Goal: Task Accomplishment & Management: Complete application form

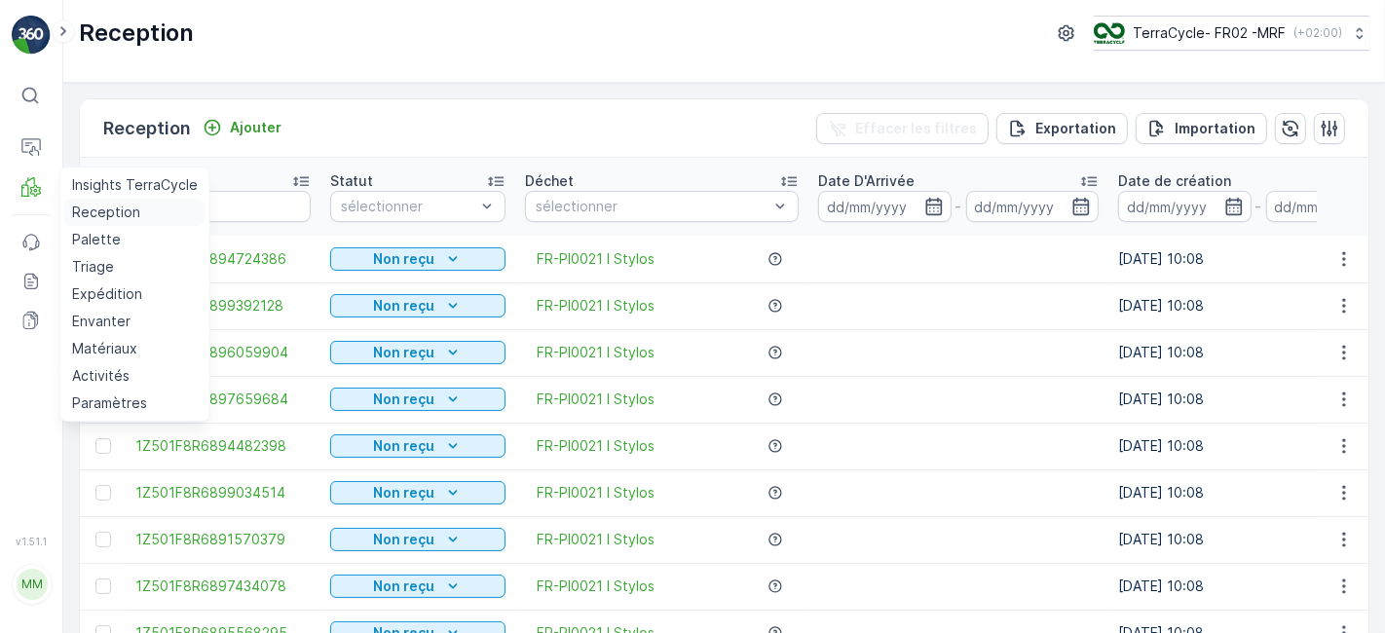
click at [132, 212] on p "Reception" at bounding box center [106, 212] width 68 height 19
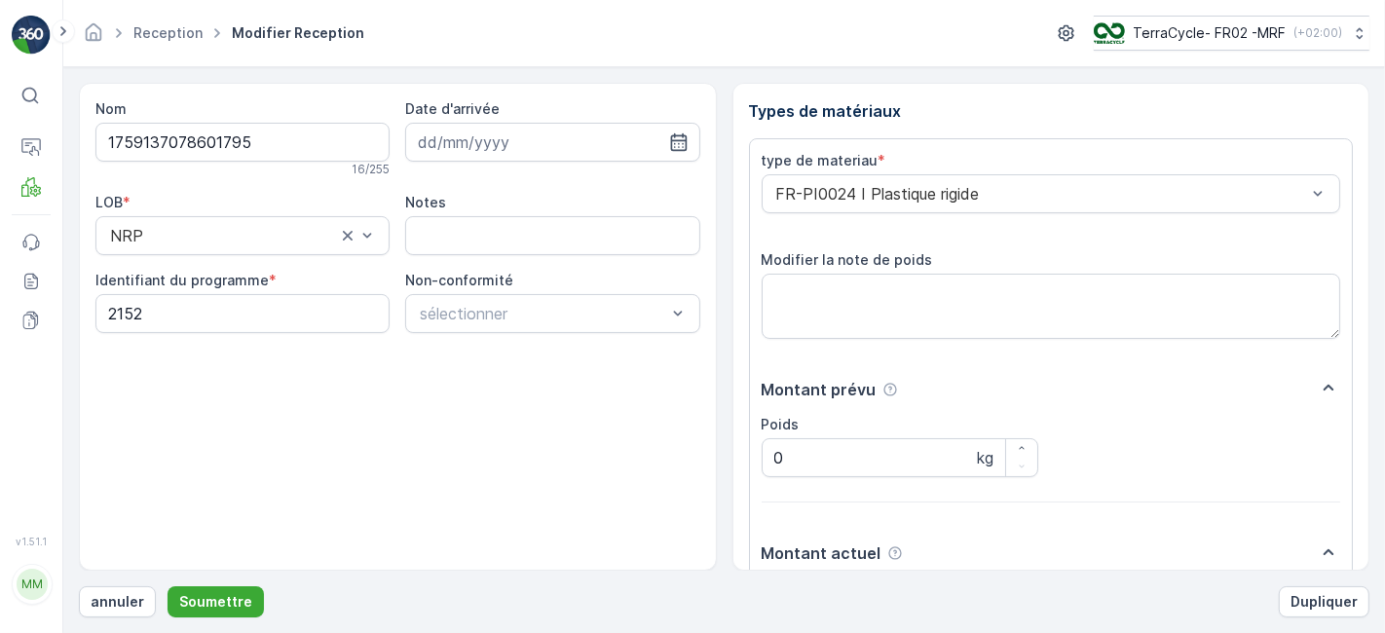
click at [168, 586] on button "Soumettre" at bounding box center [216, 601] width 96 height 31
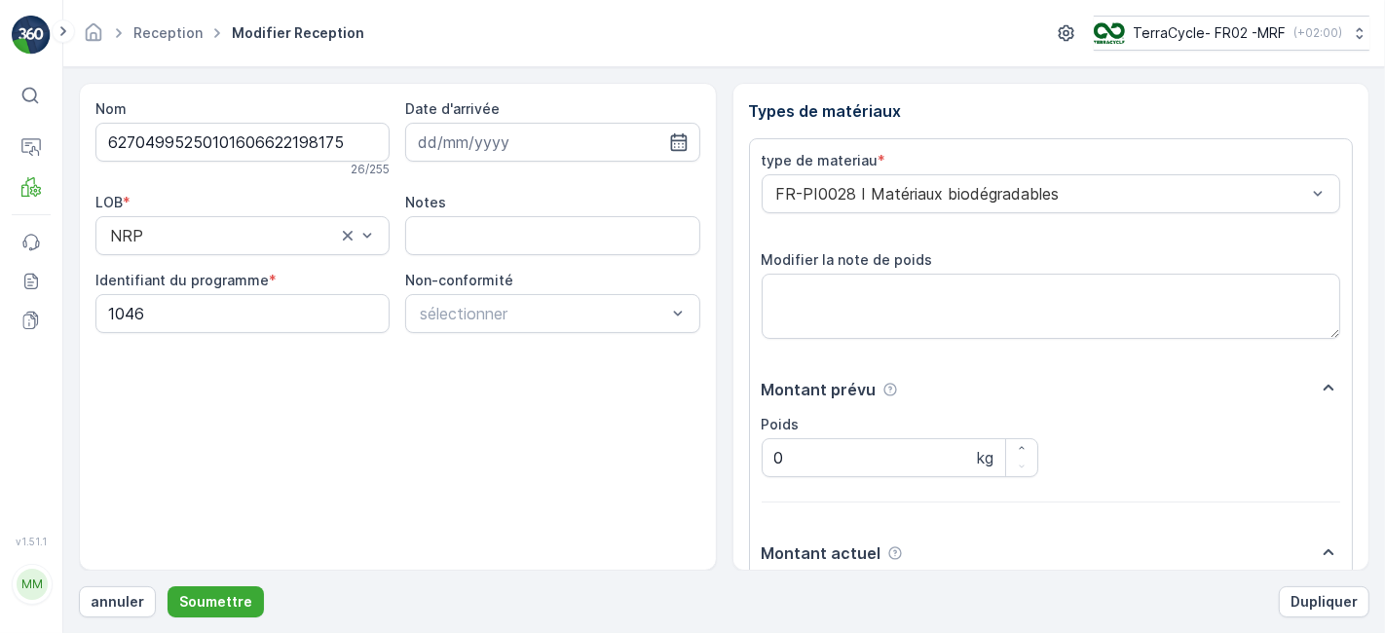
click at [168, 586] on button "Soumettre" at bounding box center [216, 601] width 96 height 31
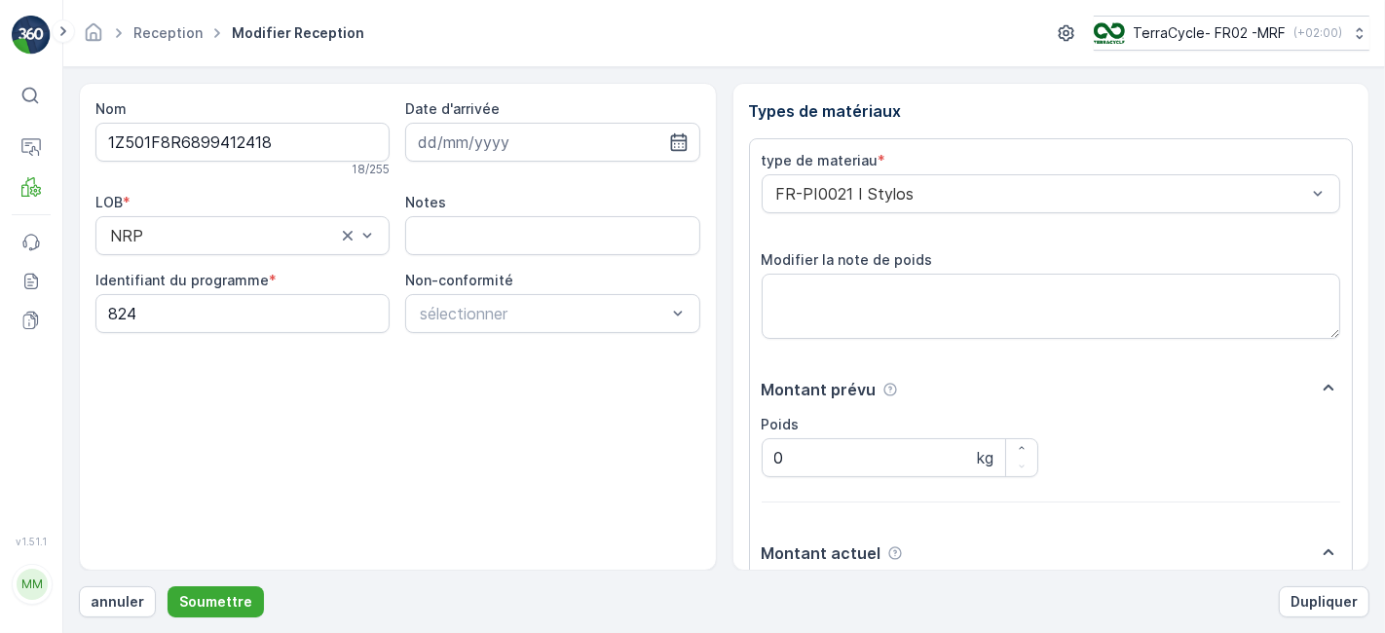
click at [168, 586] on button "Soumettre" at bounding box center [216, 601] width 96 height 31
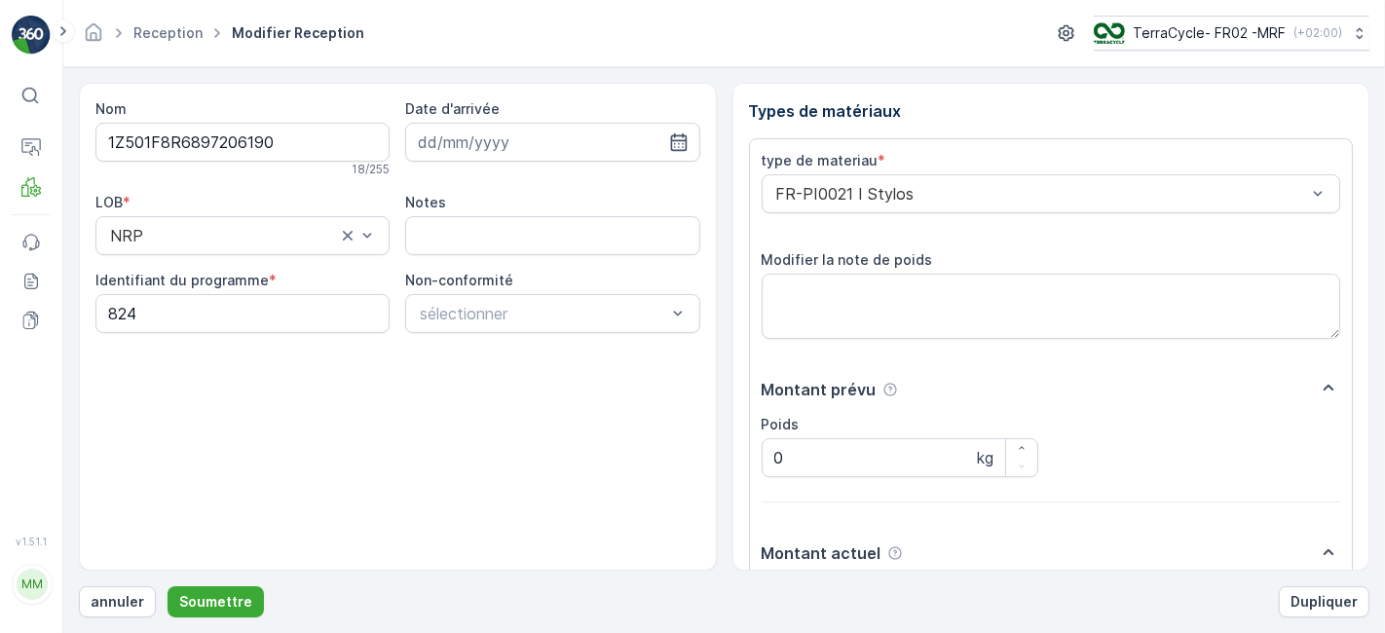
click at [168, 586] on button "Soumettre" at bounding box center [216, 601] width 96 height 31
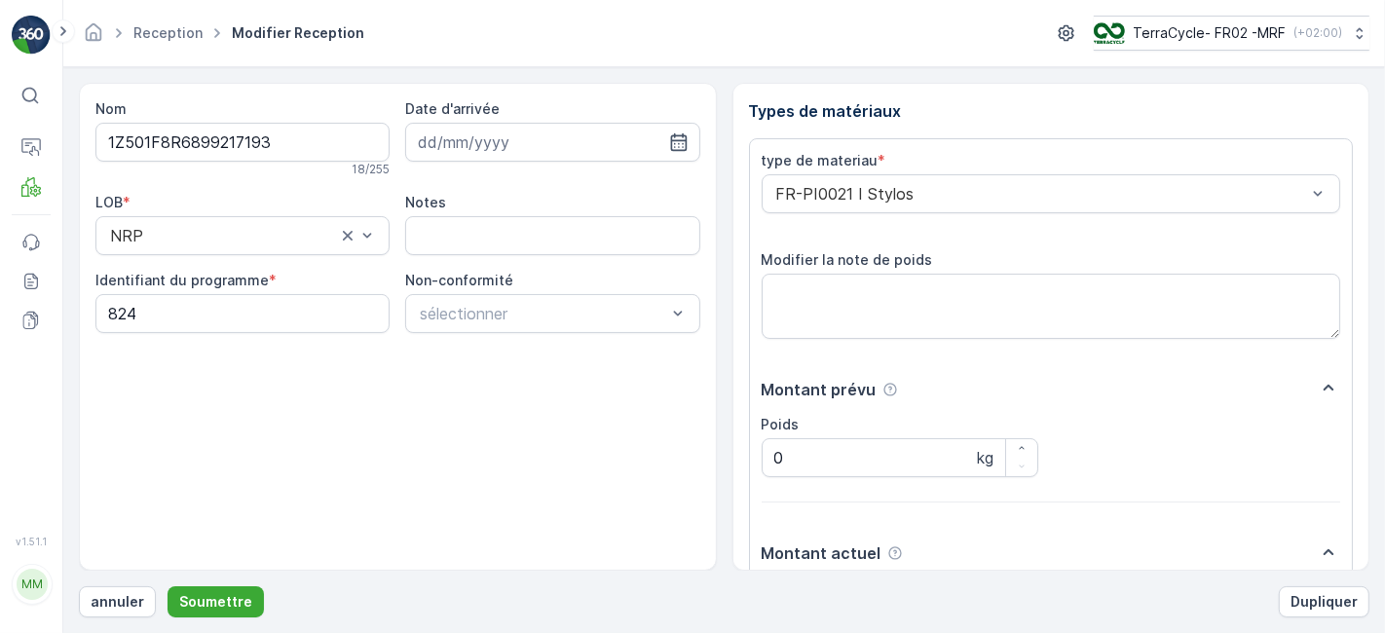
click at [168, 586] on button "Soumettre" at bounding box center [216, 601] width 96 height 31
